Goal: Information Seeking & Learning: Learn about a topic

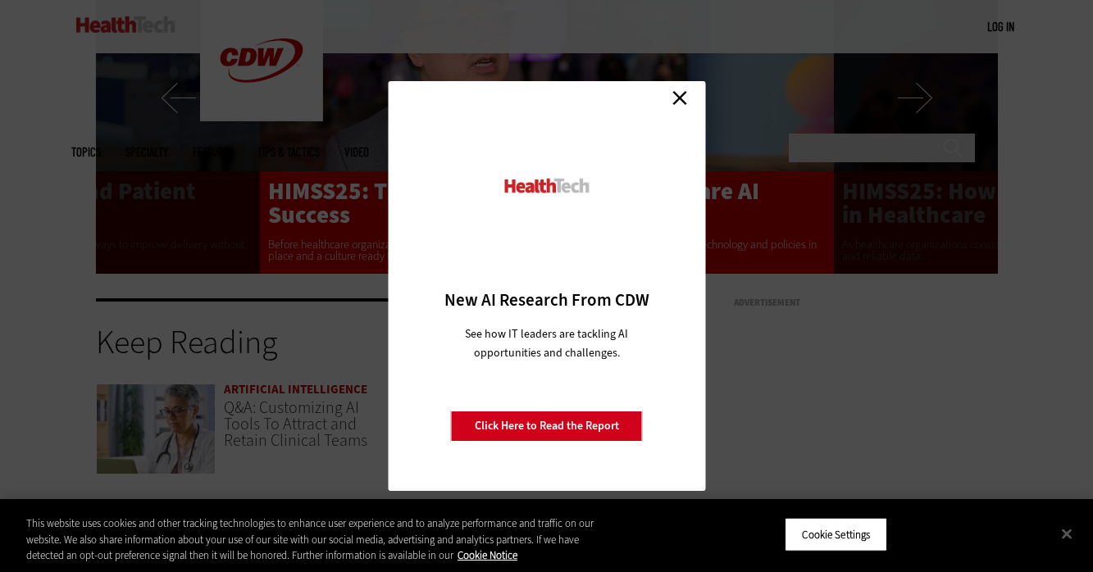
scroll to position [1455, 0]
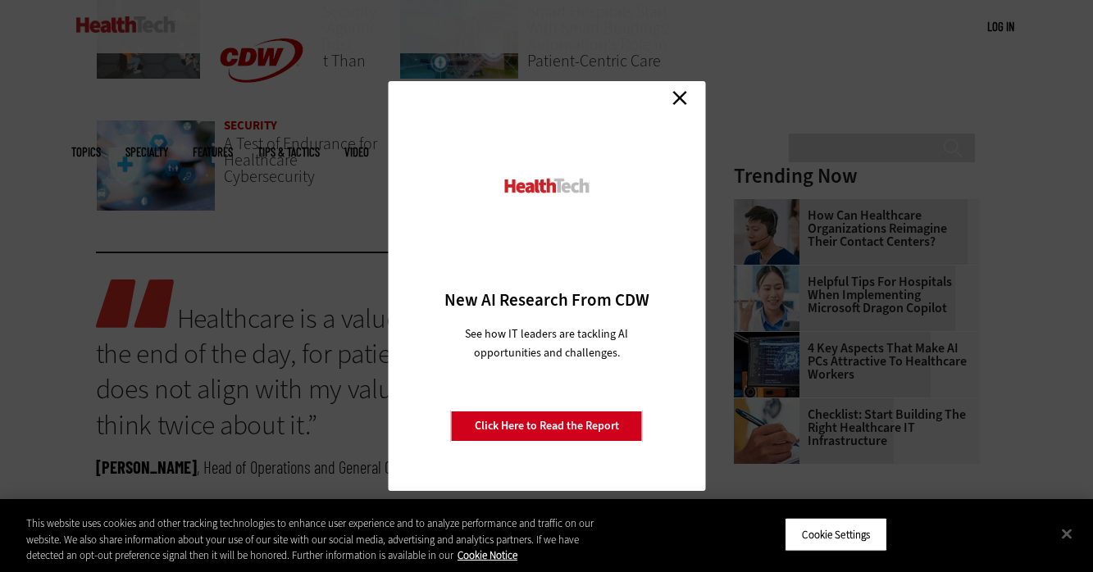
click at [679, 80] on div "Close New AI Research From CDW See how IT leaders are tackling AI opportunities…" at bounding box center [546, 286] width 1093 height 572
click at [671, 108] on link "Close" at bounding box center [679, 97] width 25 height 25
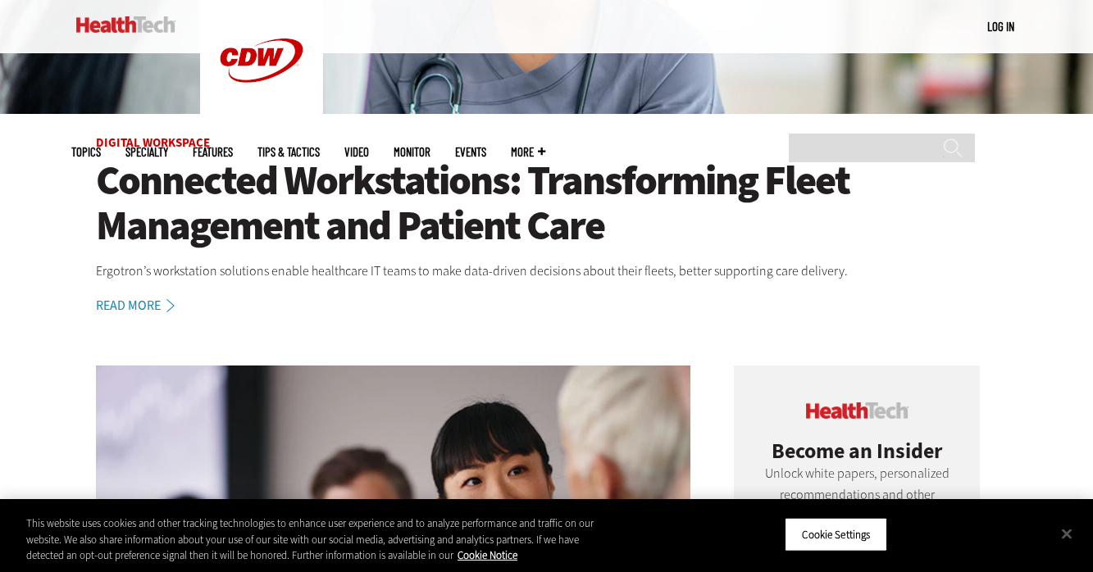
scroll to position [418, 0]
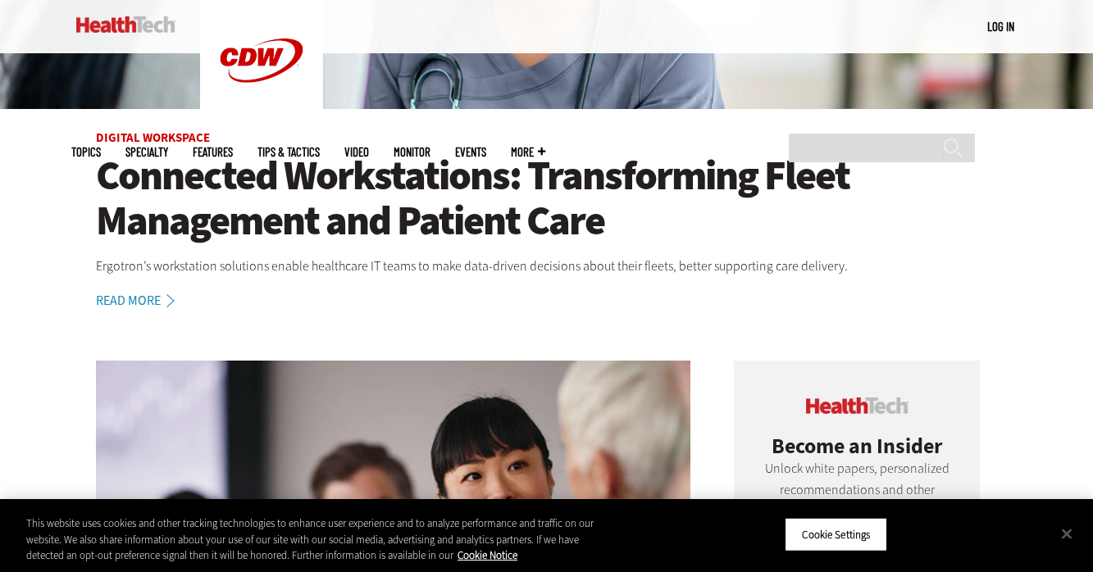
click at [146, 298] on link "Read More" at bounding box center [144, 300] width 97 height 13
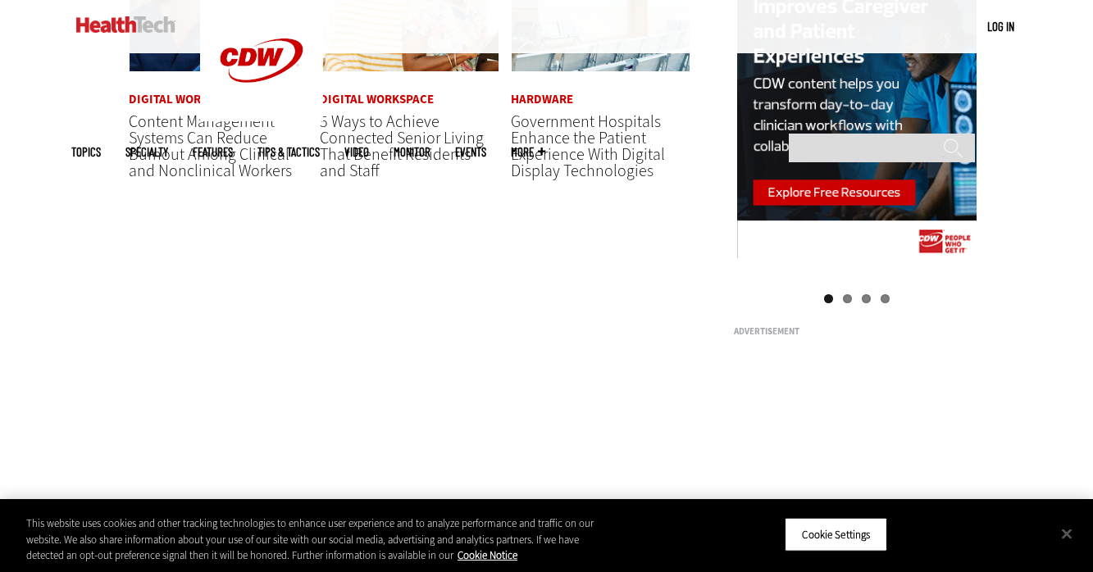
scroll to position [1725, 0]
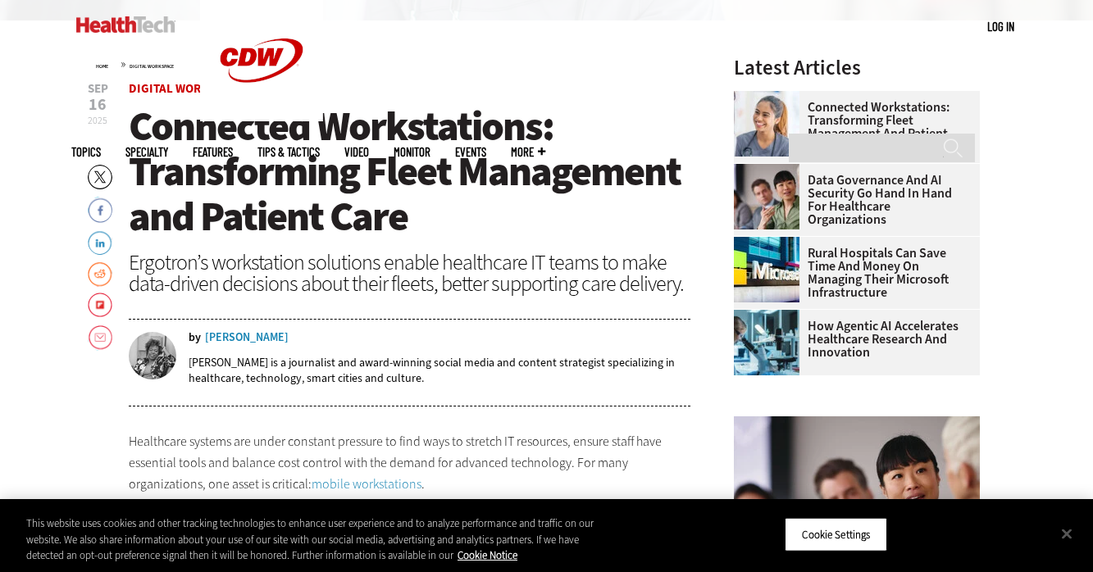
click at [627, 328] on div "by Donna Marbury Donna Marbury is a journalist and award-winning social media a…" at bounding box center [410, 364] width 562 height 84
